Goal: Information Seeking & Learning: Find specific fact

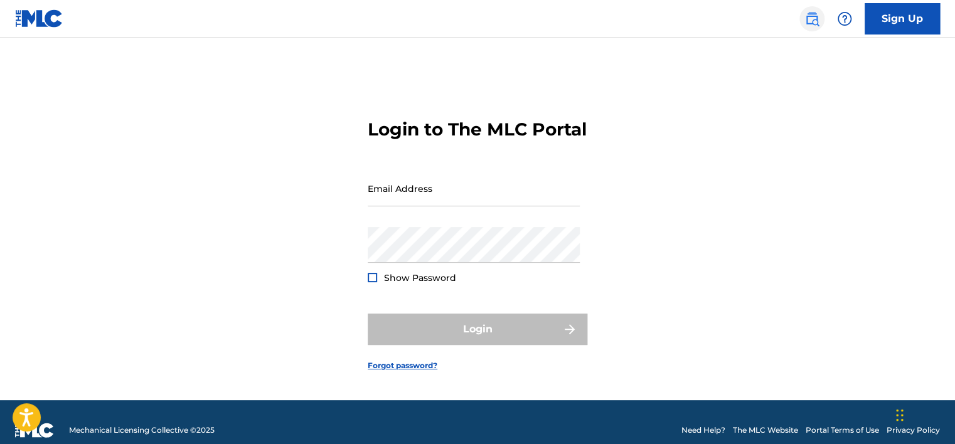
click at [807, 16] on img at bounding box center [812, 18] width 15 height 15
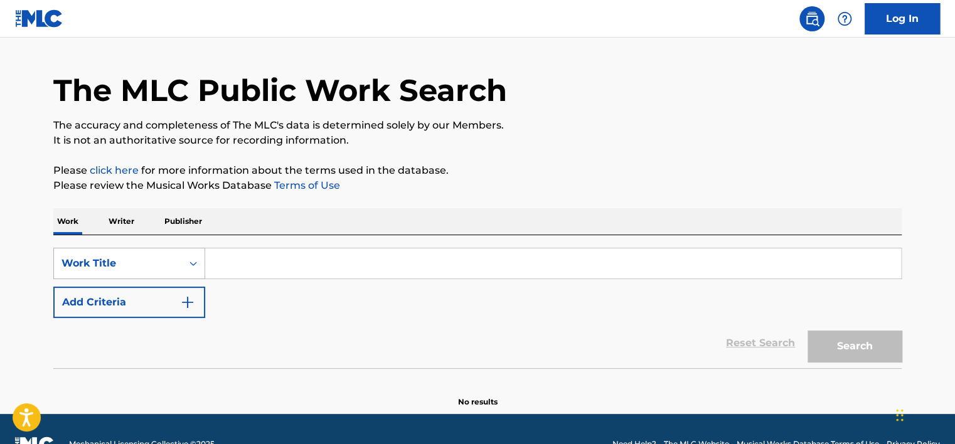
click at [121, 279] on div "Work Title" at bounding box center [129, 263] width 152 height 31
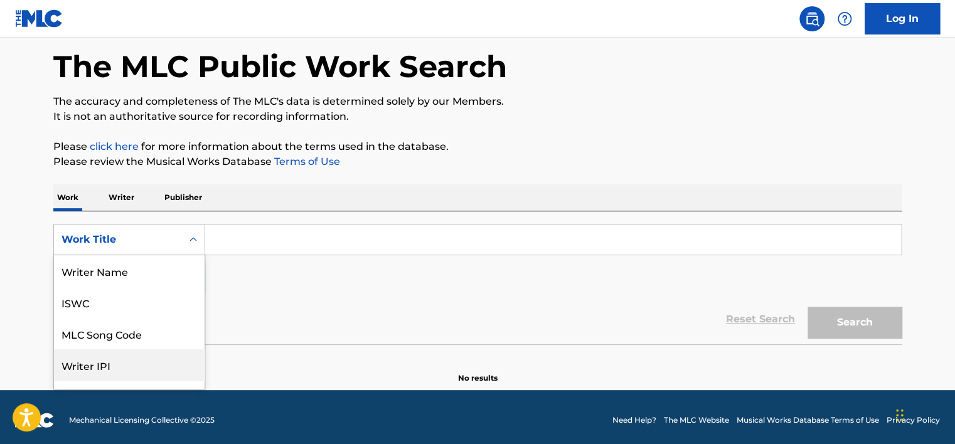
scroll to position [63, 0]
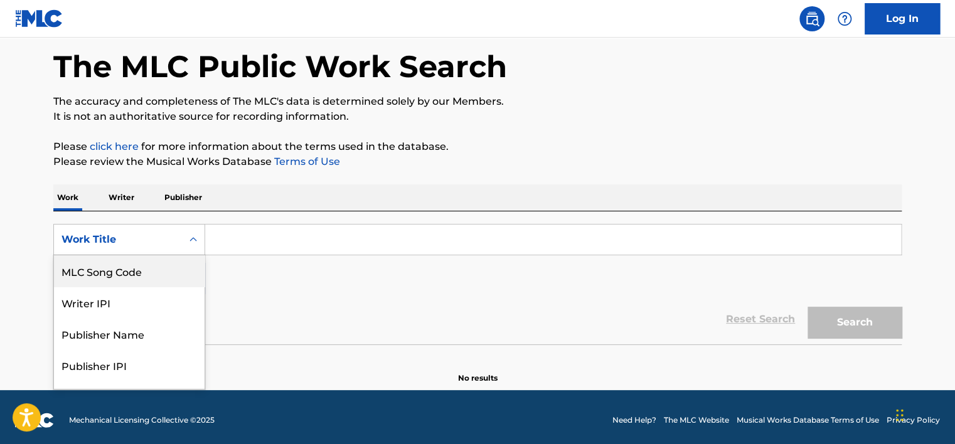
click at [126, 271] on div "MLC Song Code" at bounding box center [129, 271] width 151 height 31
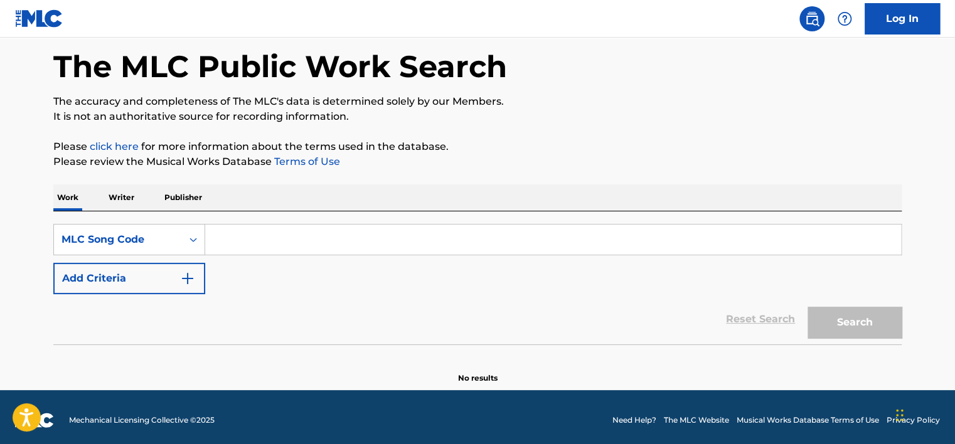
click at [286, 228] on input "Search Form" at bounding box center [553, 240] width 696 height 30
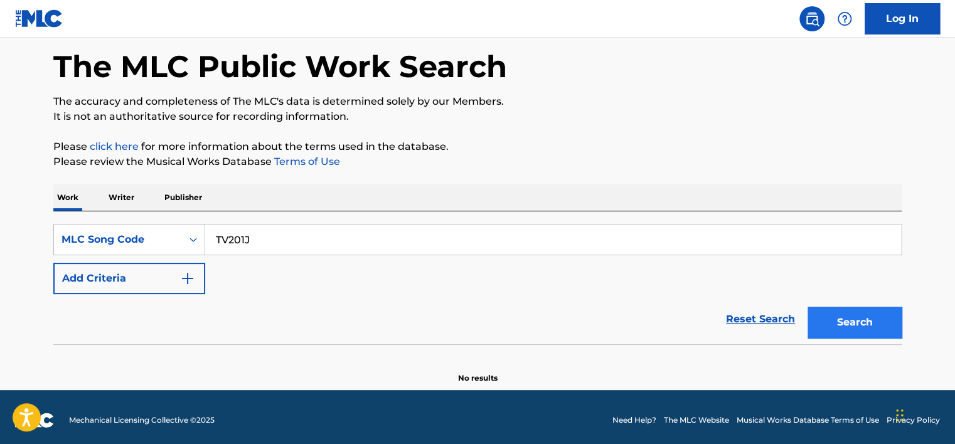
type input "TV201J"
click at [850, 314] on button "Search" at bounding box center [855, 322] width 94 height 31
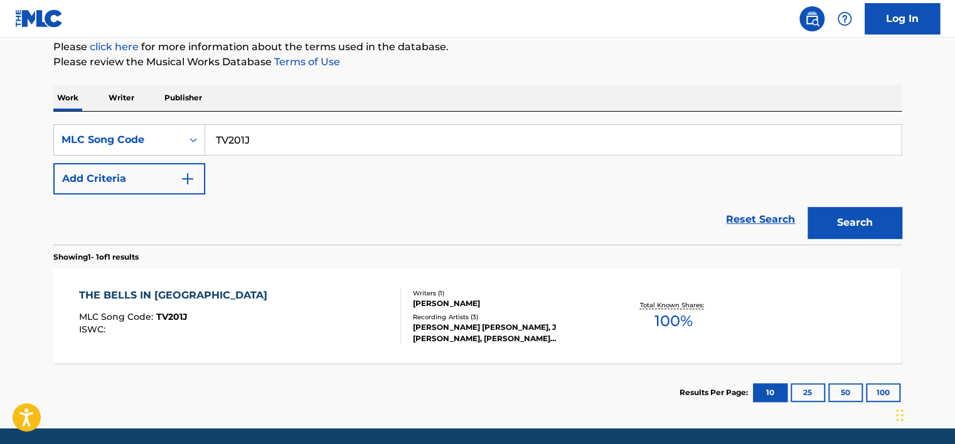
scroll to position [181, 0]
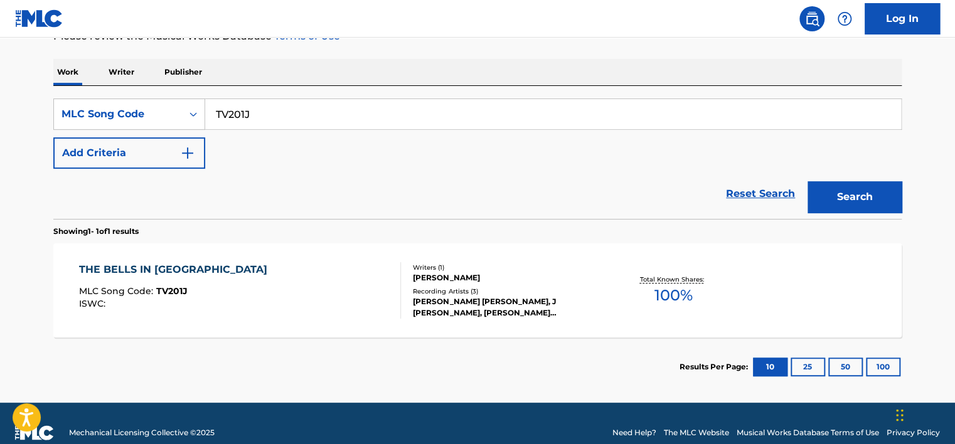
click at [303, 285] on div "THE BELLS IN [GEOGRAPHIC_DATA] MLC Song Code : TV201J ISWC :" at bounding box center [240, 290] width 323 height 57
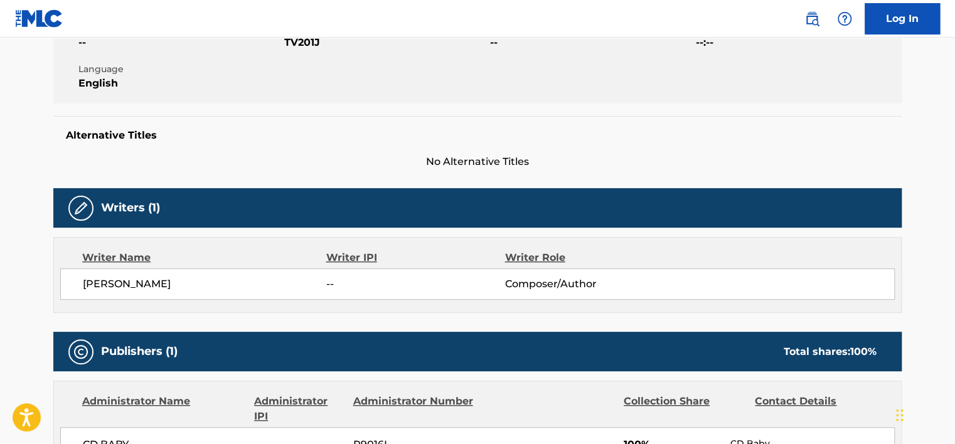
scroll to position [251, 0]
